Goal: Information Seeking & Learning: Learn about a topic

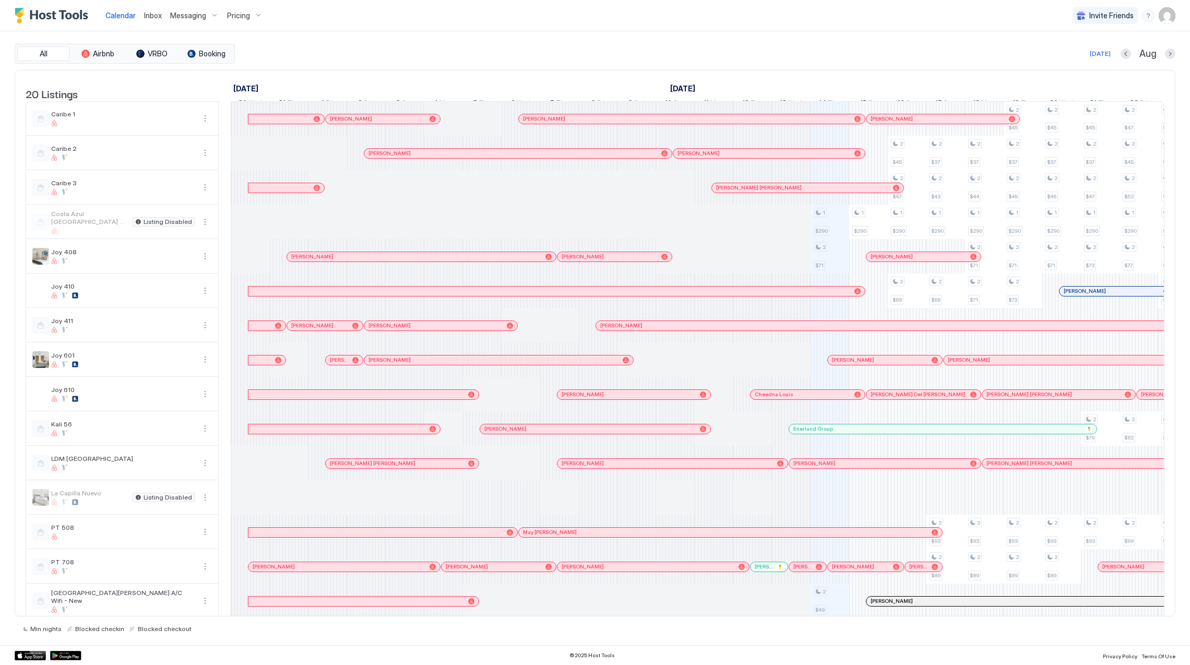
scroll to position [0, 580]
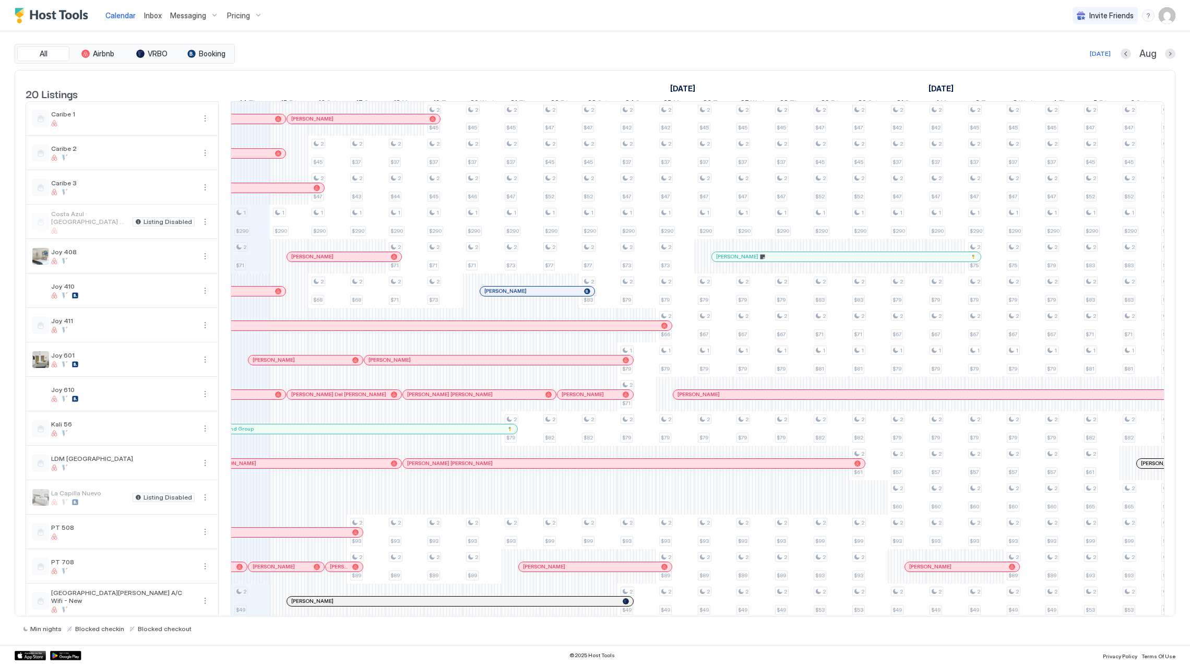
click at [230, 11] on span "Pricing" at bounding box center [238, 15] width 23 height 9
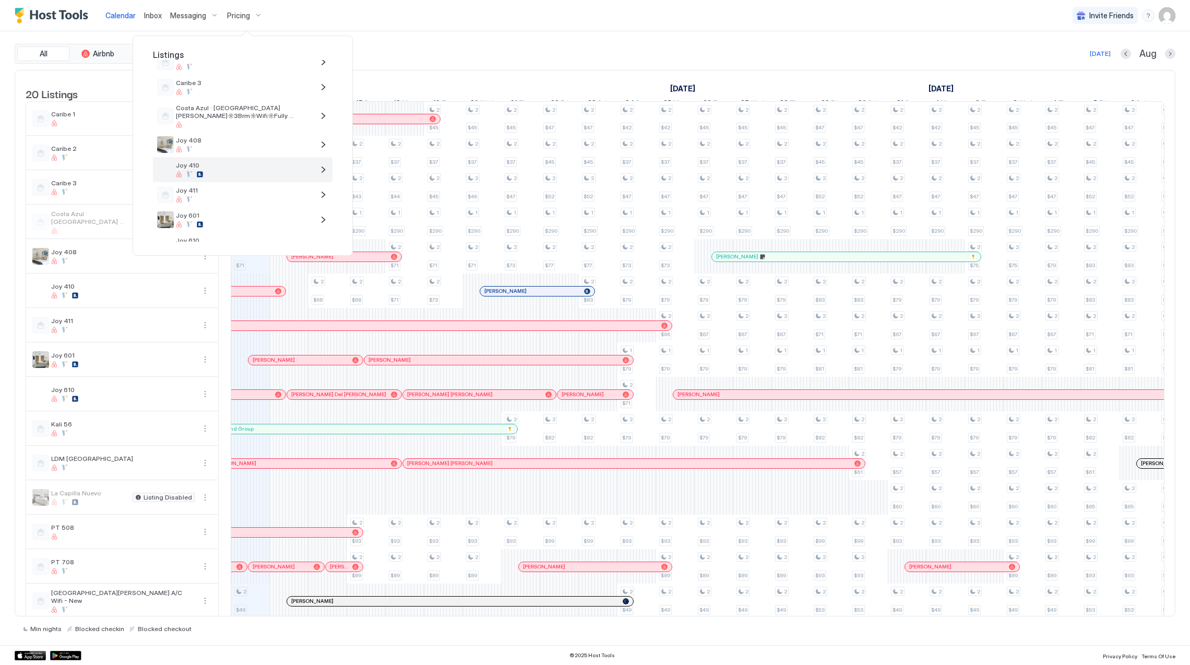
scroll to position [139, 0]
click at [218, 175] on span "Joy 610" at bounding box center [245, 173] width 138 height 8
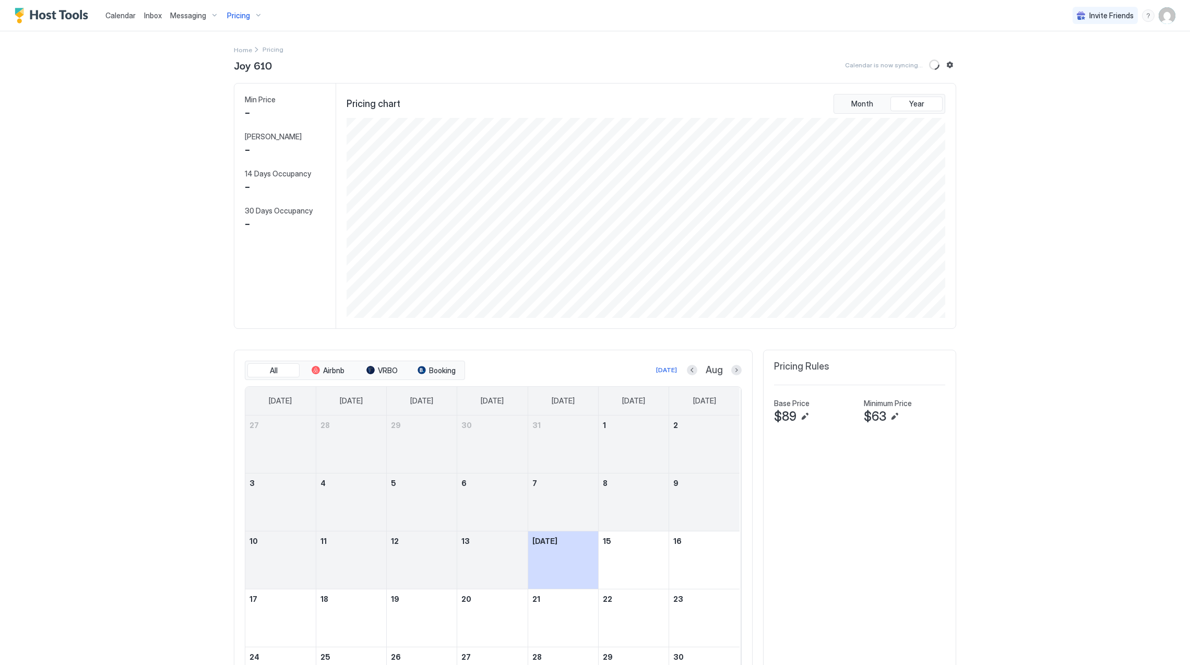
scroll to position [200, 600]
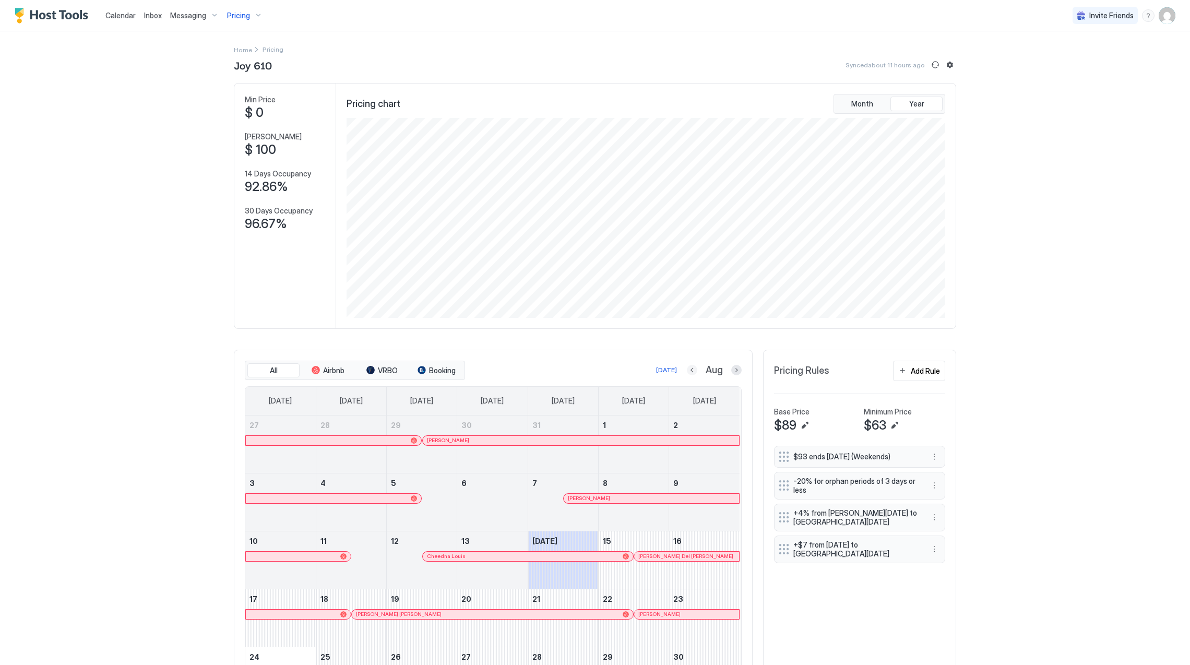
click at [687, 370] on button "Previous month" at bounding box center [692, 370] width 10 height 10
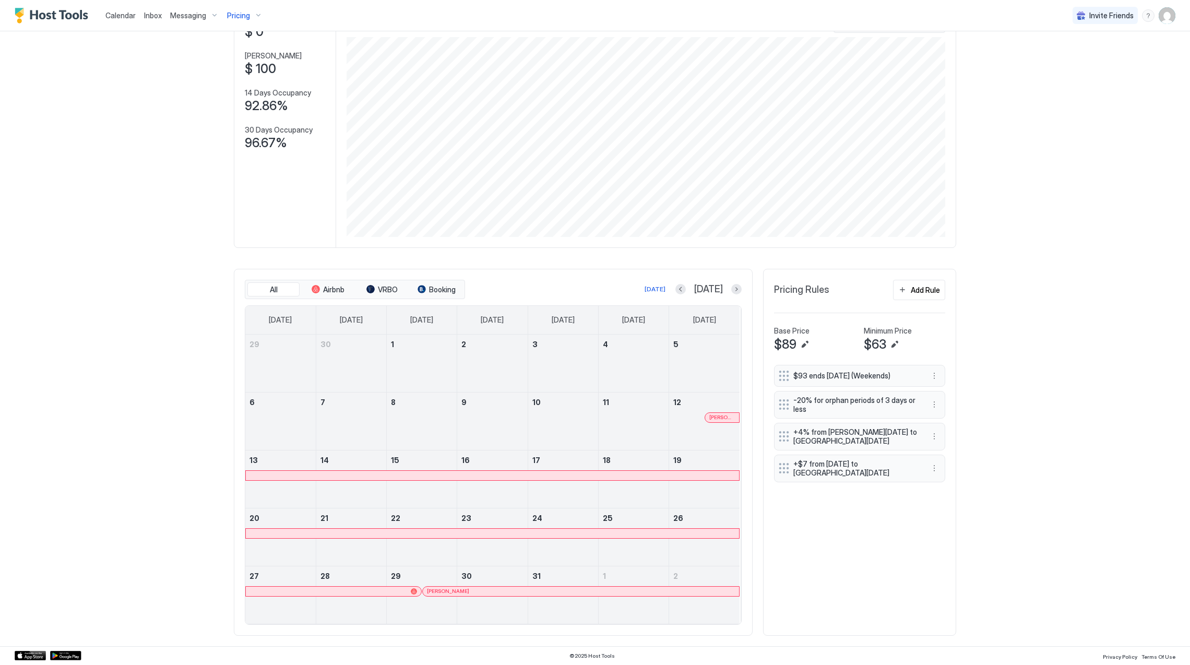
scroll to position [84, 0]
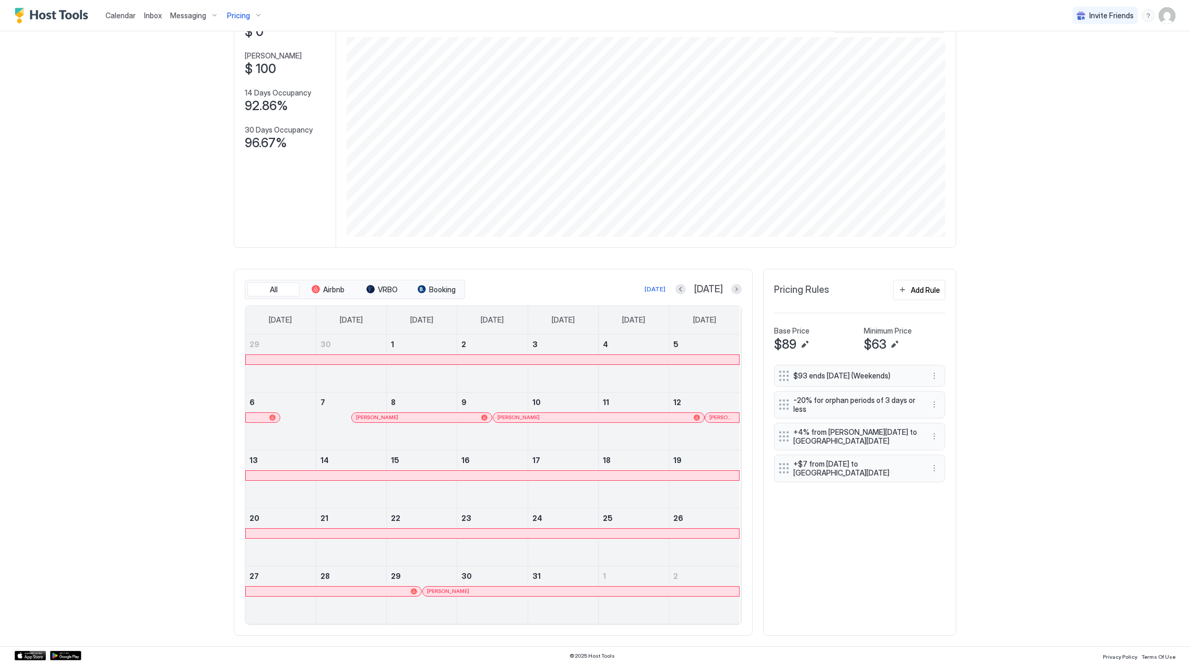
click at [415, 362] on div at bounding box center [492, 359] width 493 height 9
click at [732, 289] on button "Next month" at bounding box center [737, 289] width 10 height 10
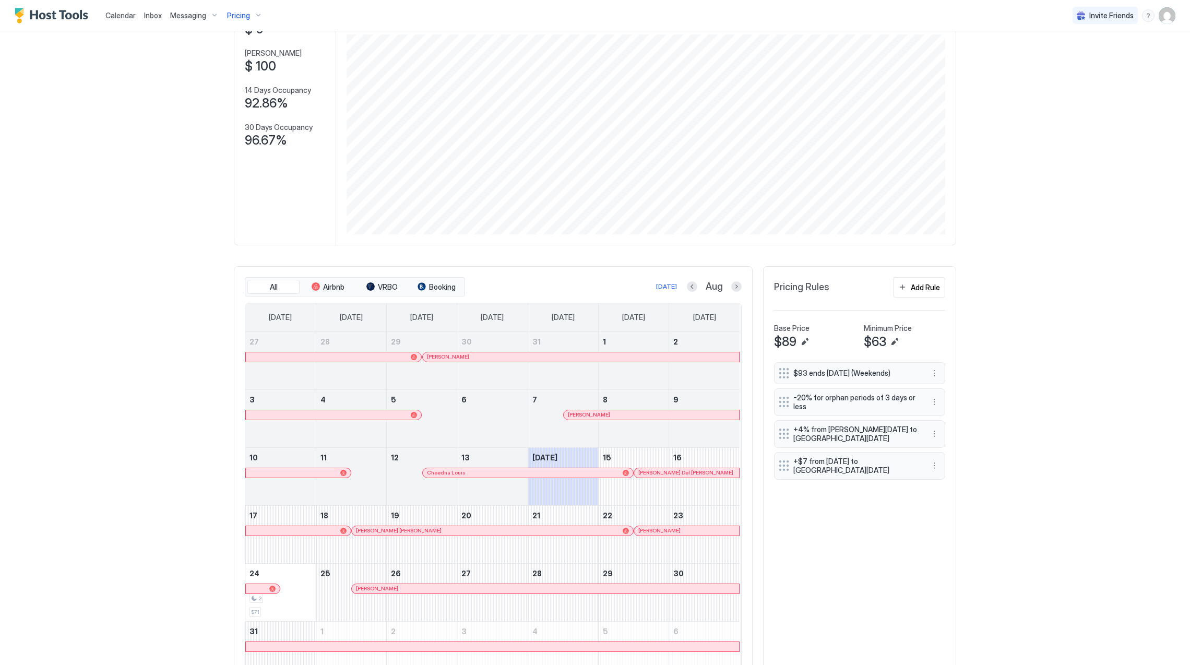
scroll to position [142, 0]
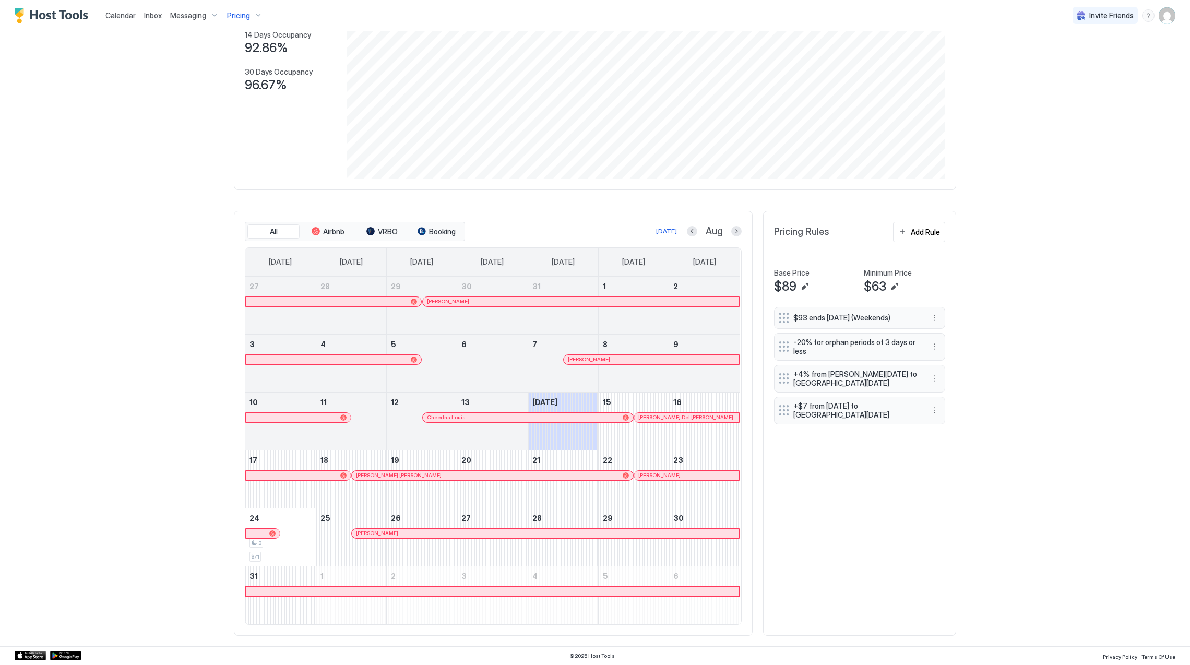
click at [587, 360] on div at bounding box center [591, 360] width 8 height 8
